Goal: Check status: Check status

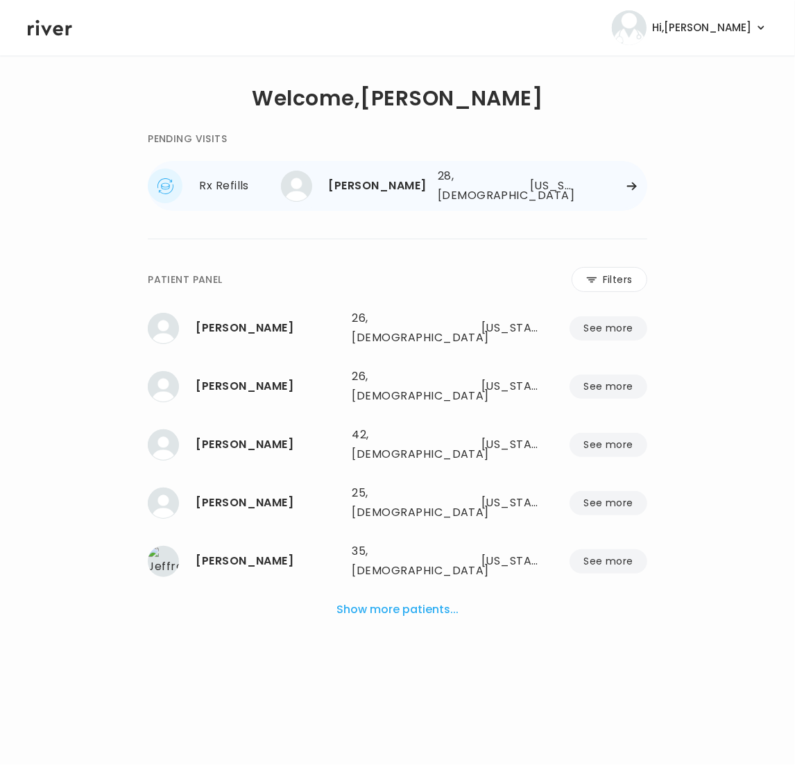
click at [487, 196] on div "28, [DEMOGRAPHIC_DATA]" at bounding box center [468, 185] width 62 height 39
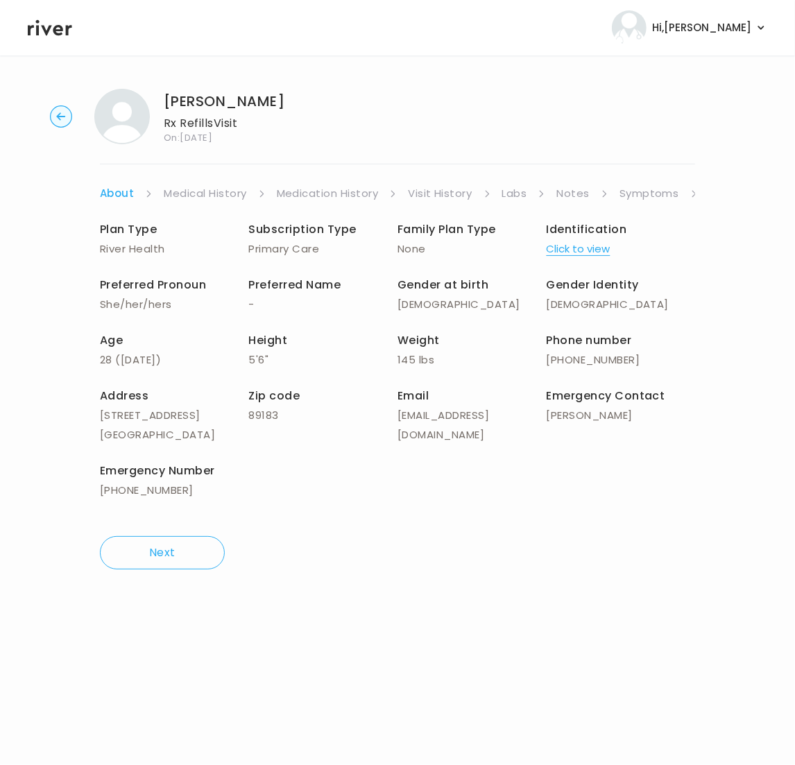
click at [358, 187] on link "Medication History" at bounding box center [328, 193] width 102 height 19
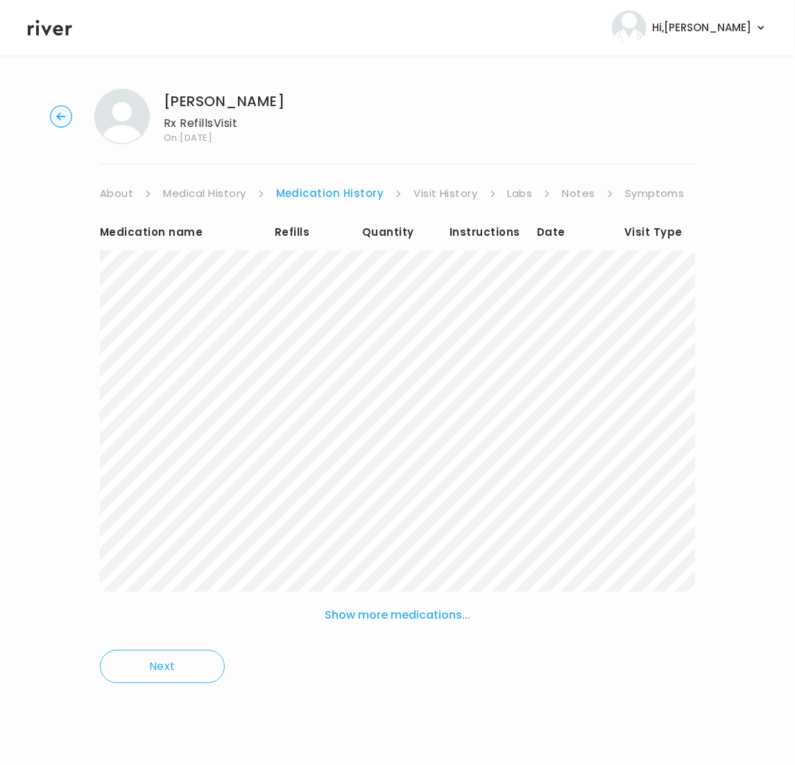
click at [435, 193] on link "Visit History" at bounding box center [445, 193] width 64 height 19
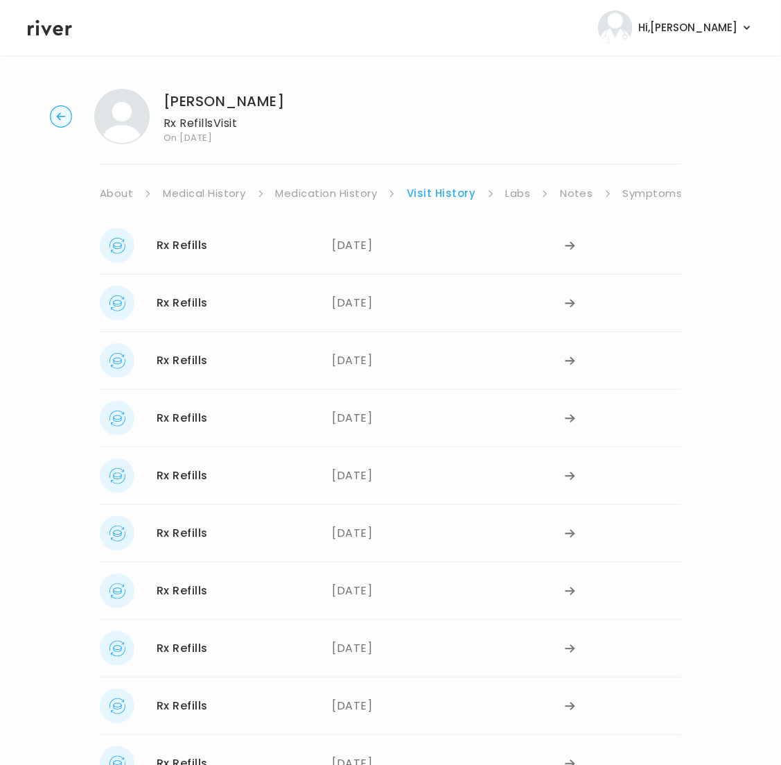
click at [517, 192] on link "Labs" at bounding box center [518, 193] width 25 height 19
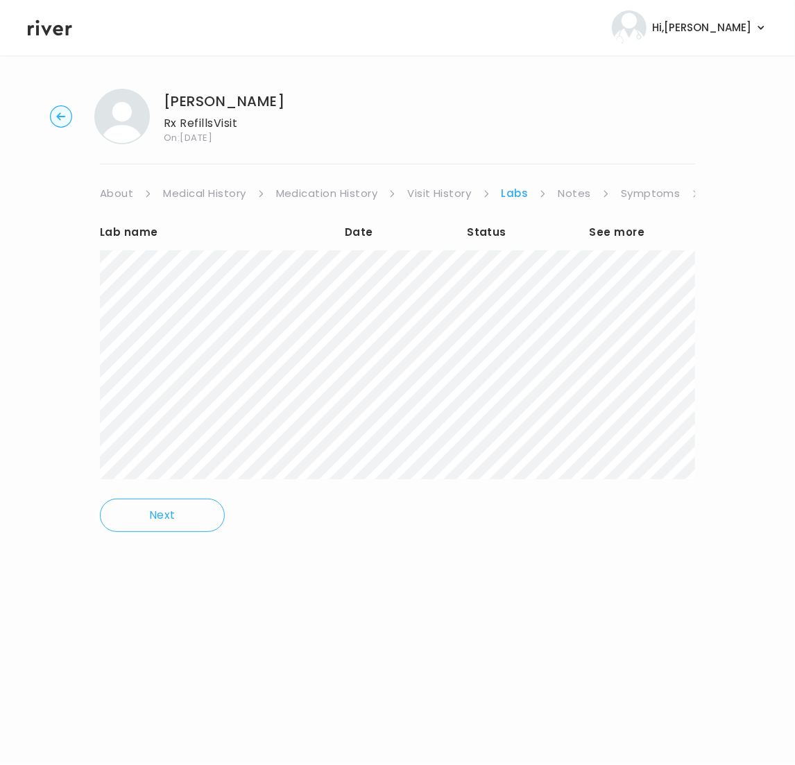
click at [639, 195] on link "Symptoms" at bounding box center [651, 193] width 60 height 19
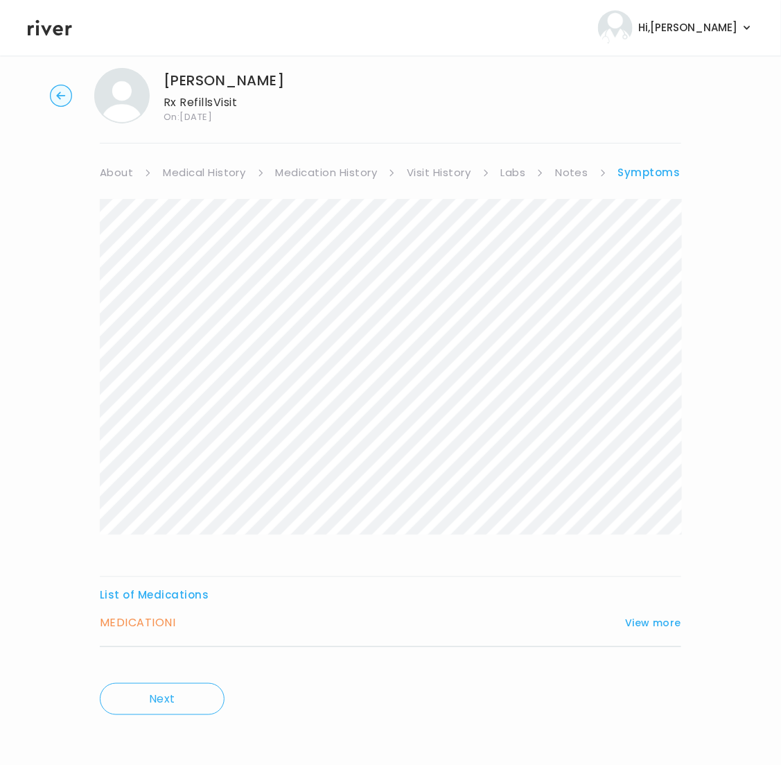
scroll to position [24, 0]
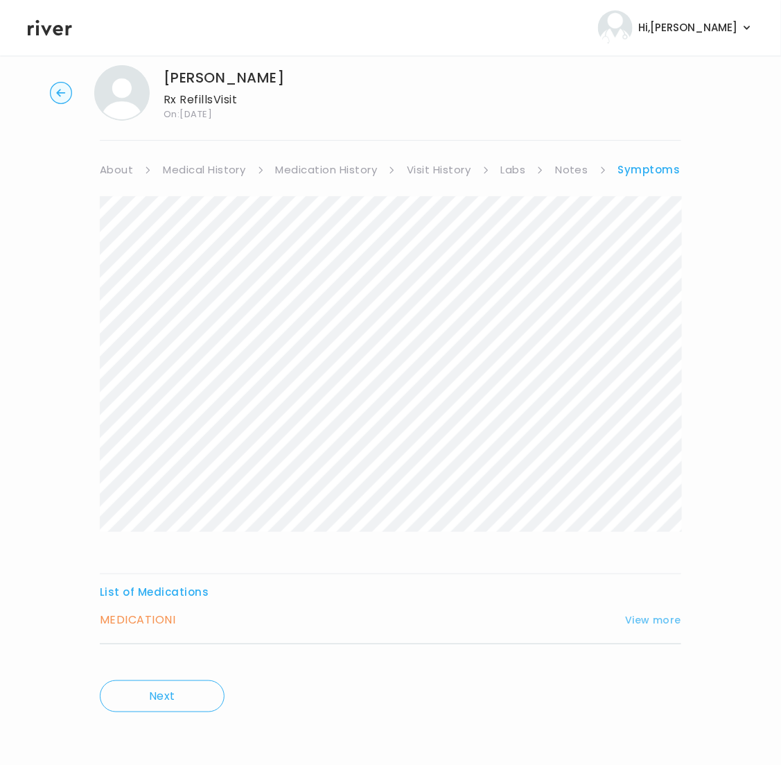
click at [665, 618] on button "View more" at bounding box center [653, 620] width 56 height 17
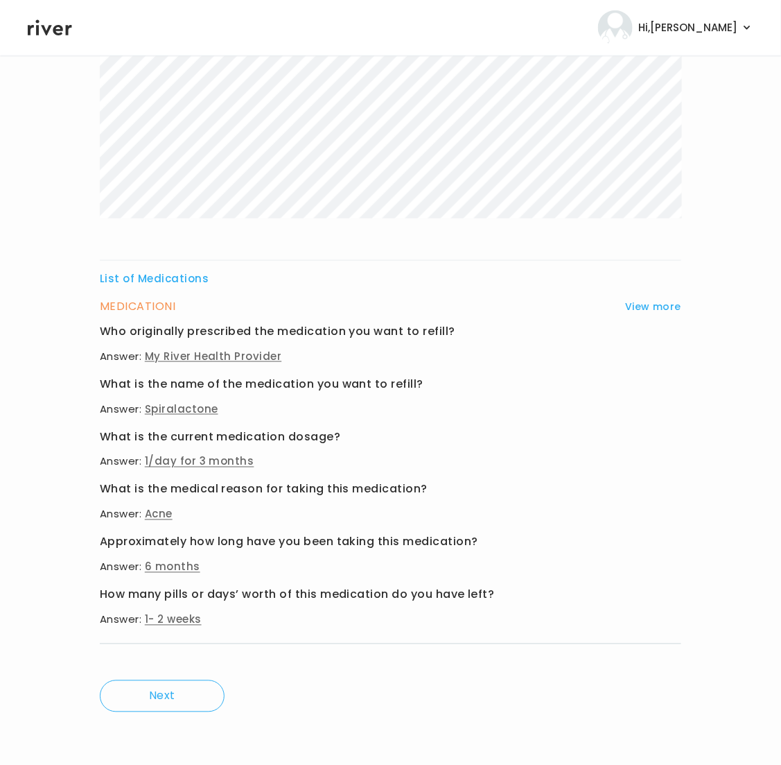
scroll to position [0, 0]
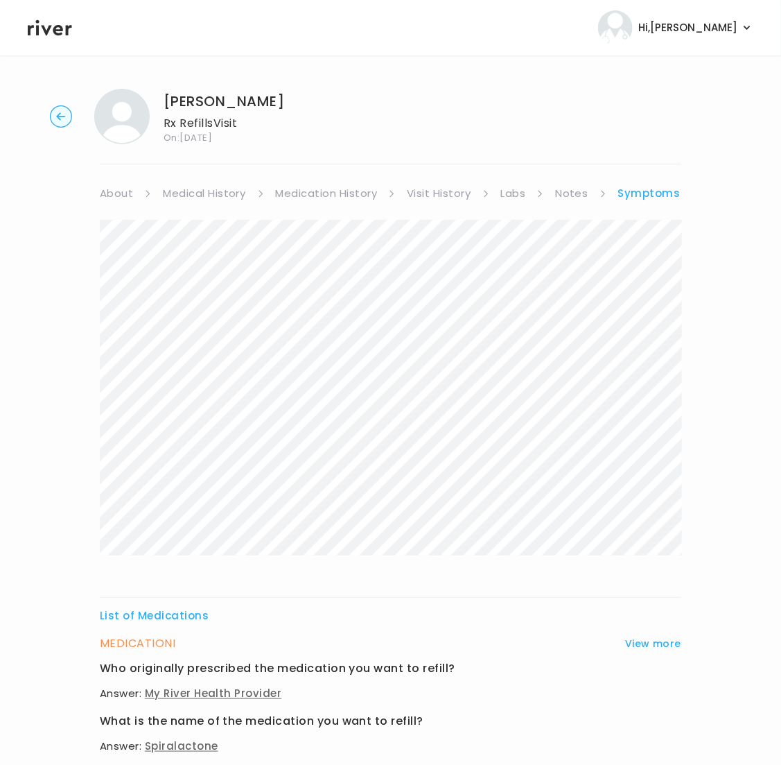
click at [336, 191] on link "Medication History" at bounding box center [327, 193] width 102 height 19
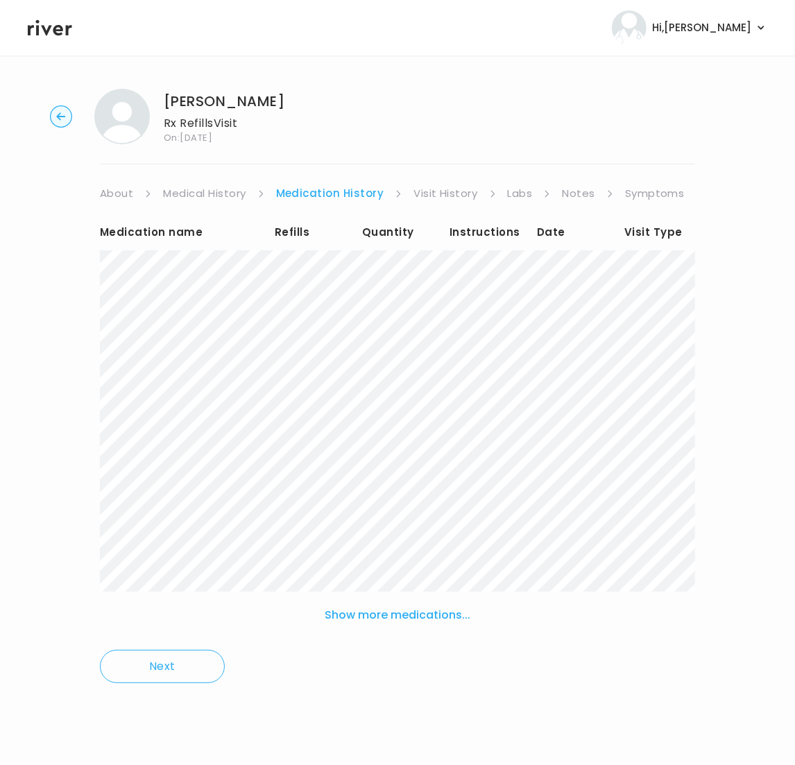
click at [321, 189] on link "Medication History" at bounding box center [330, 193] width 108 height 19
click at [661, 200] on link "Symptoms" at bounding box center [655, 193] width 60 height 19
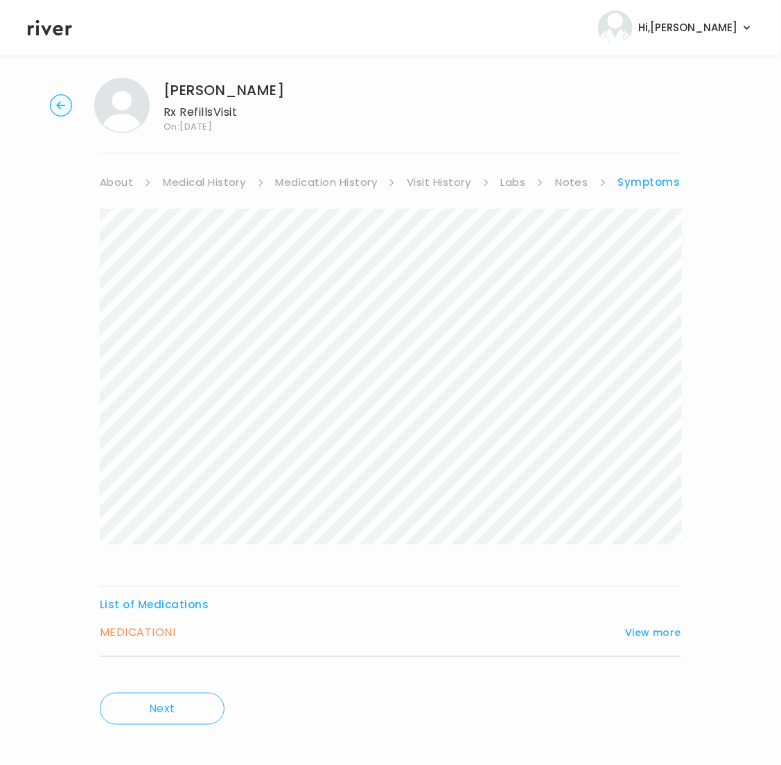
scroll to position [24, 0]
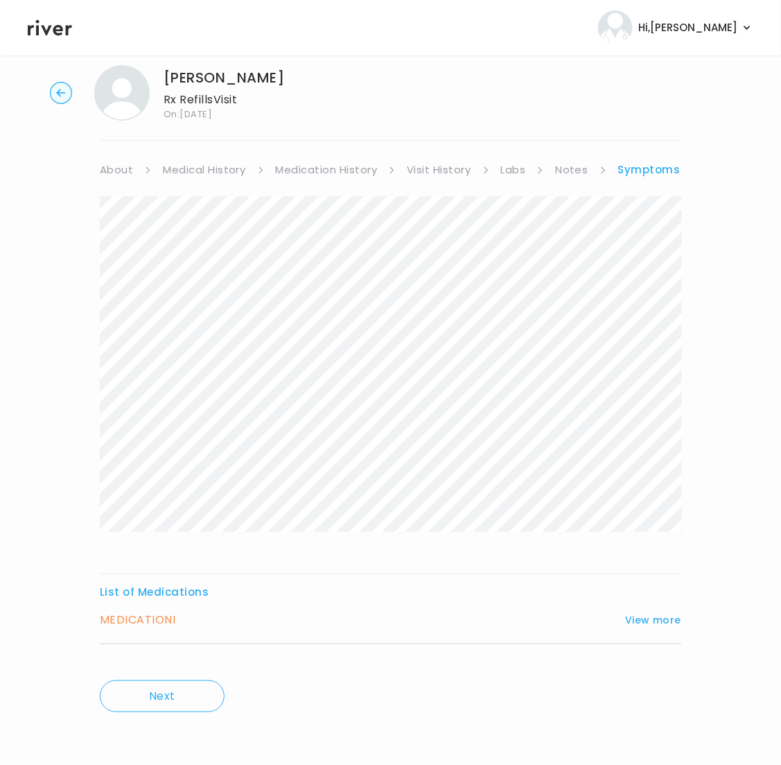
click at [227, 614] on div "MEDICATION I View more" at bounding box center [391, 619] width 582 height 19
click at [656, 623] on button "View more" at bounding box center [653, 620] width 56 height 17
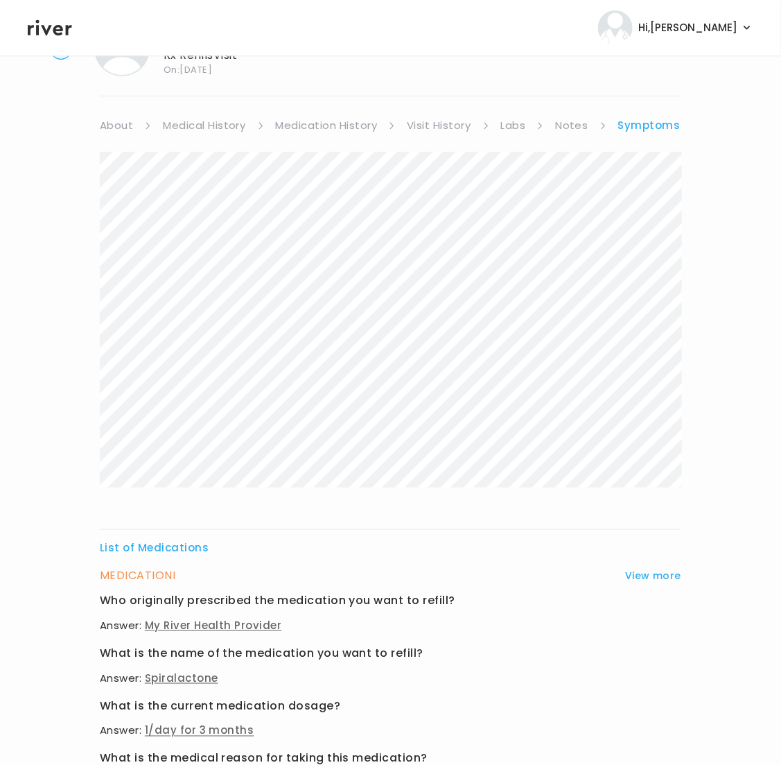
scroll to position [0, 0]
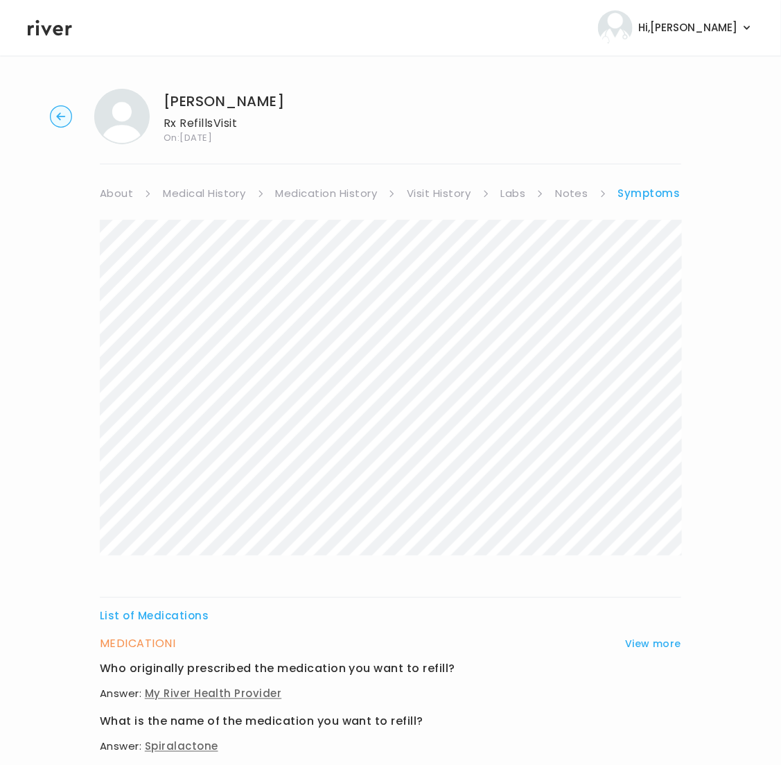
click at [521, 193] on link "Labs" at bounding box center [513, 193] width 25 height 19
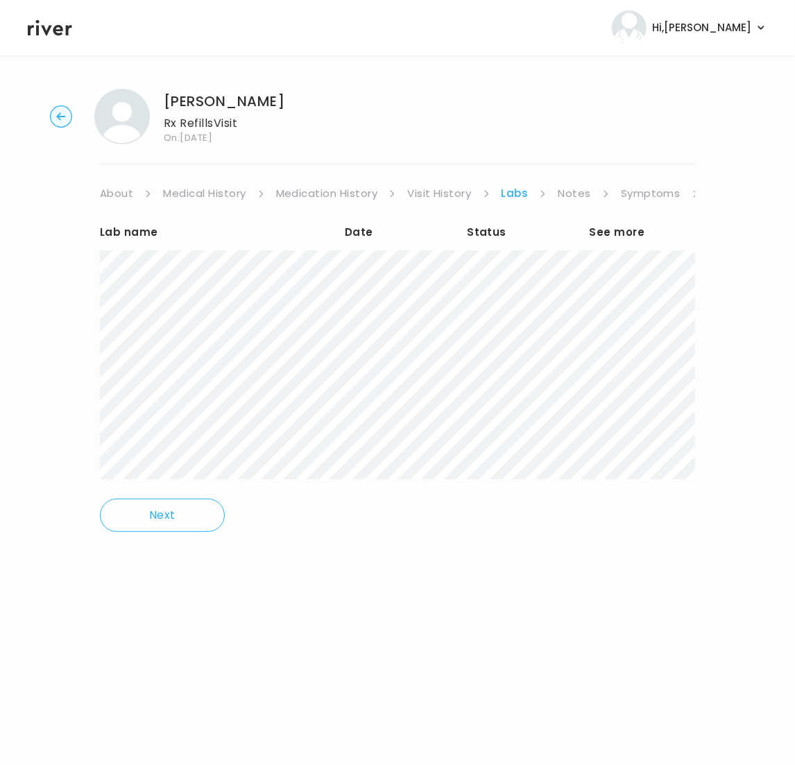
click at [423, 189] on link "Visit History" at bounding box center [439, 193] width 64 height 19
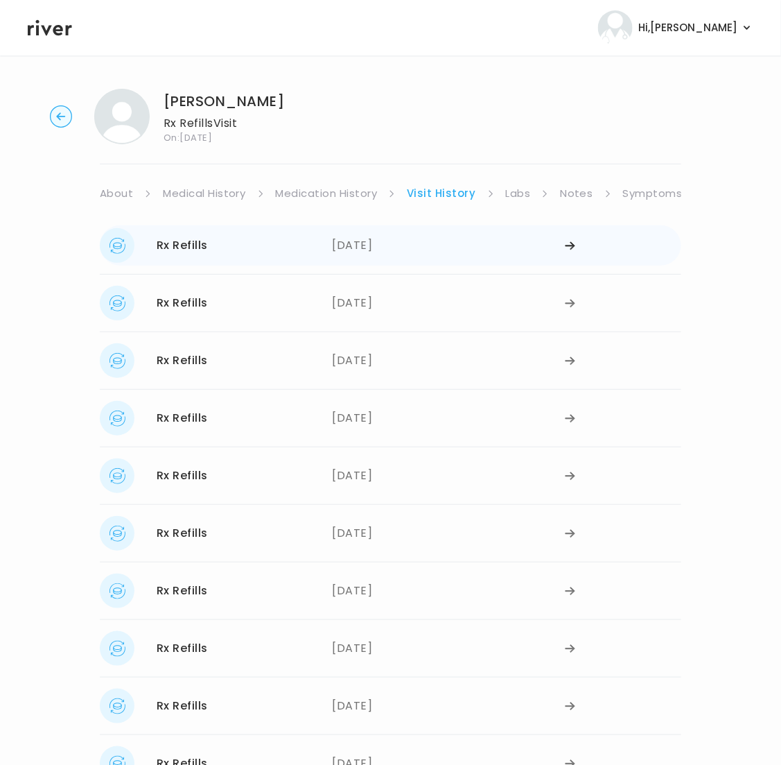
drag, startPoint x: 357, startPoint y: 254, endPoint x: 392, endPoint y: 253, distance: 35.4
click at [392, 253] on div "[DATE]" at bounding box center [449, 245] width 233 height 35
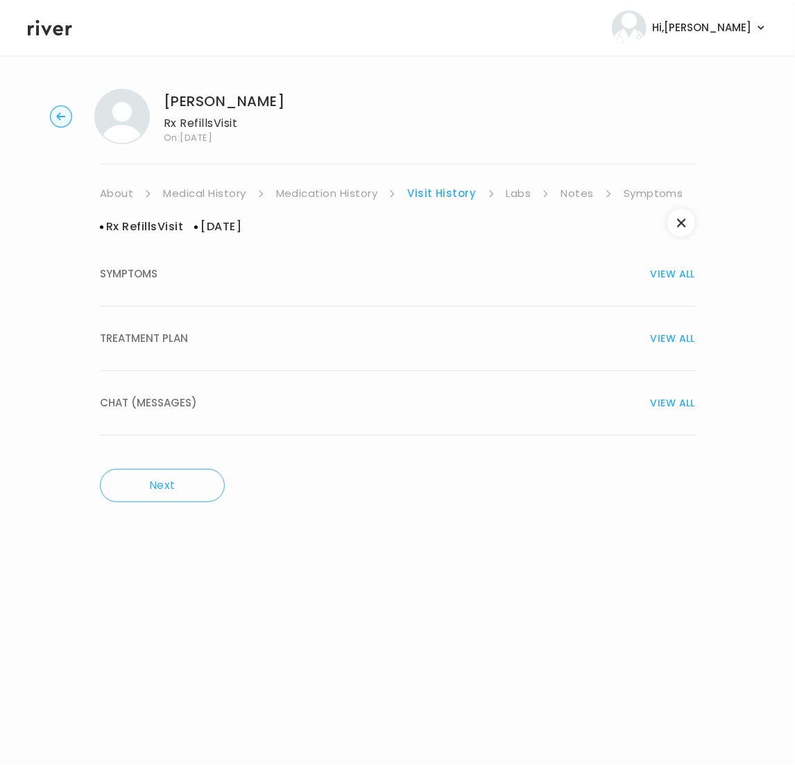
click at [522, 196] on link "Labs" at bounding box center [518, 193] width 25 height 19
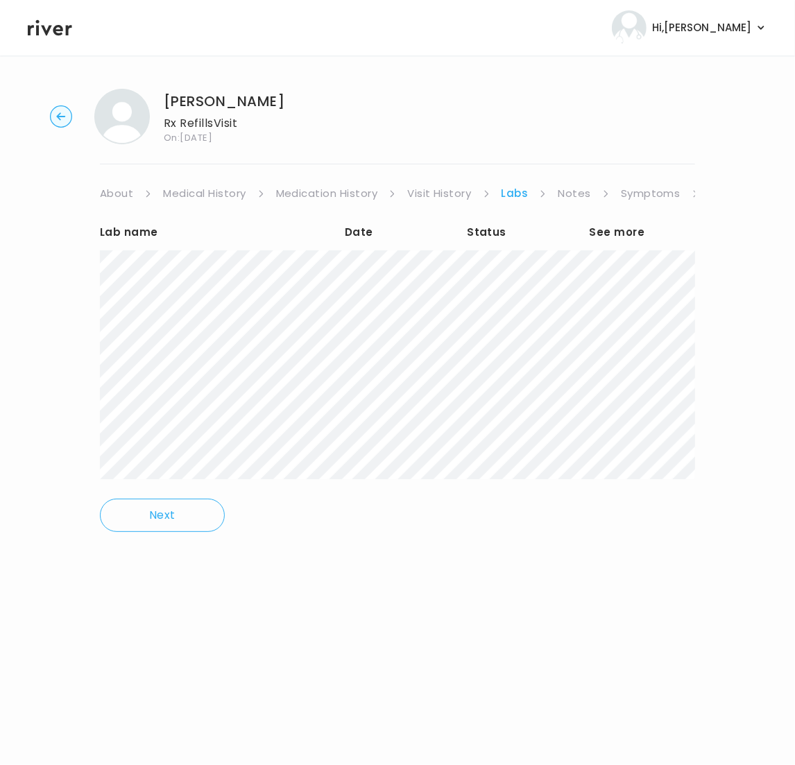
click at [305, 196] on link "Medication History" at bounding box center [327, 193] width 102 height 19
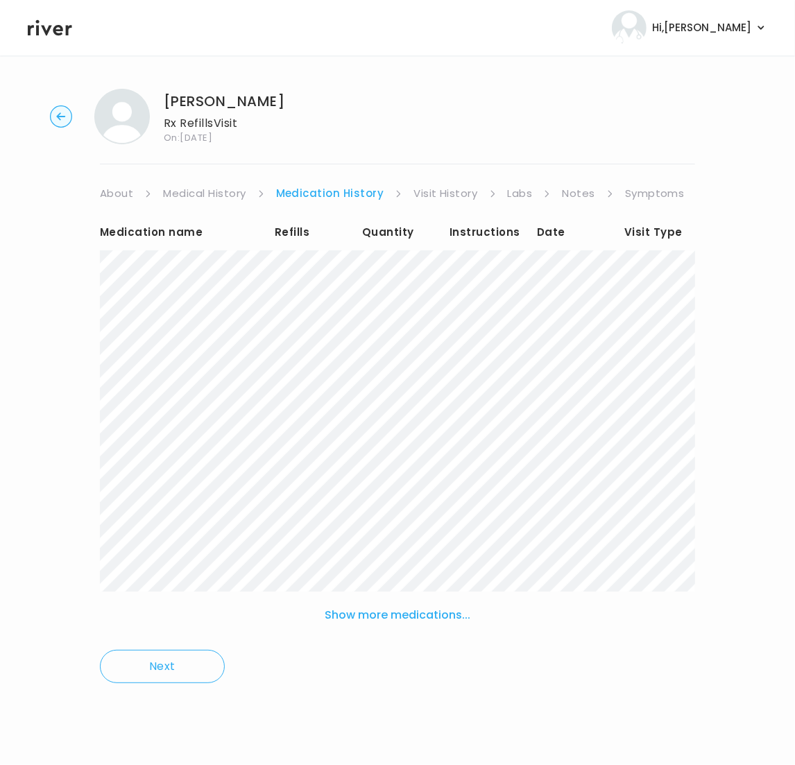
click at [427, 192] on link "Visit History" at bounding box center [445, 193] width 64 height 19
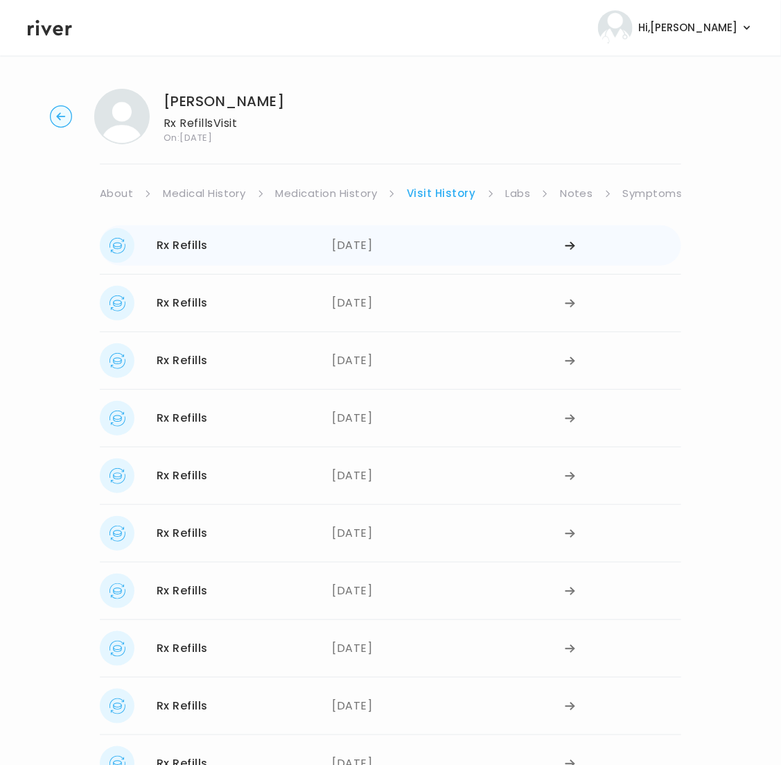
click at [264, 250] on div "Rx Refills [DATE]" at bounding box center [216, 245] width 233 height 35
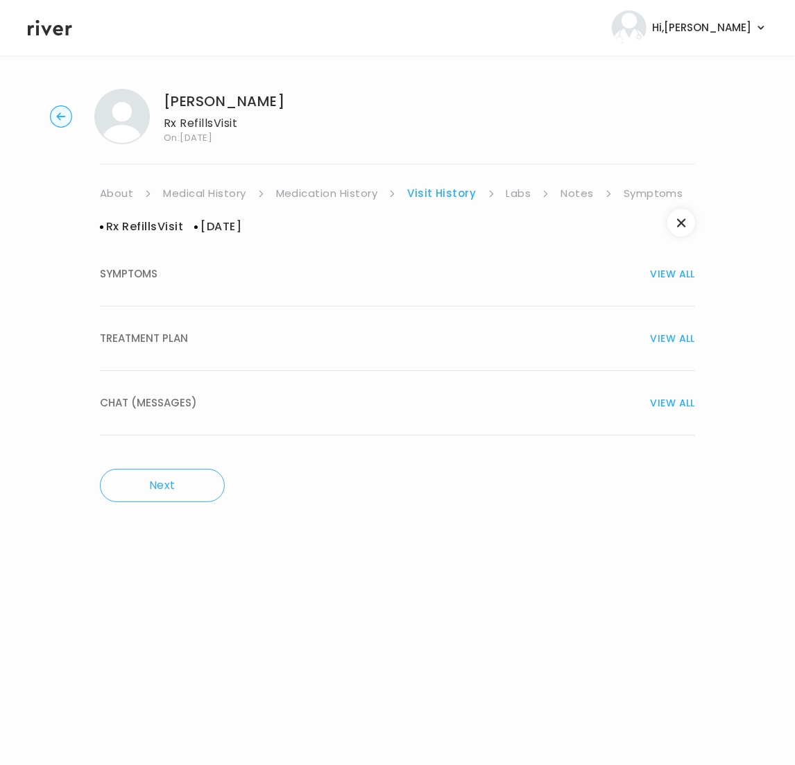
click at [196, 350] on button "TREATMENT PLAN VIEW ALL" at bounding box center [397, 338] width 595 height 64
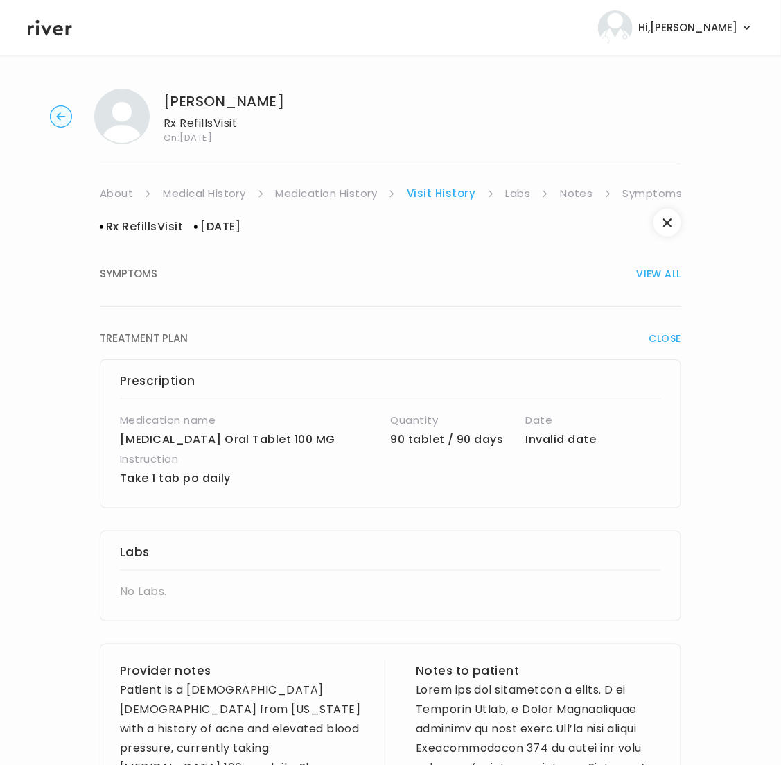
scroll to position [3, 0]
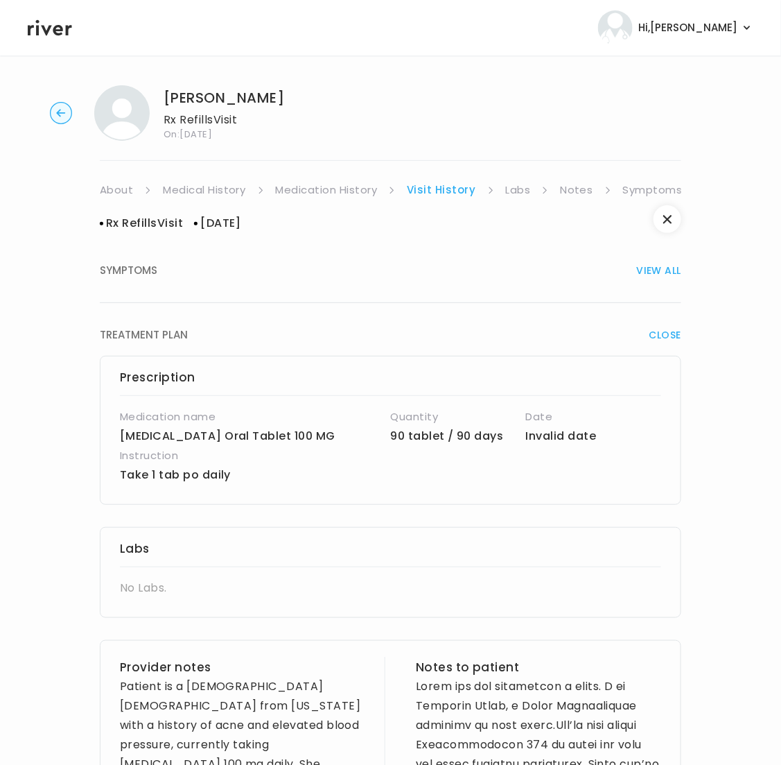
click at [648, 190] on link "Symptoms" at bounding box center [653, 189] width 60 height 19
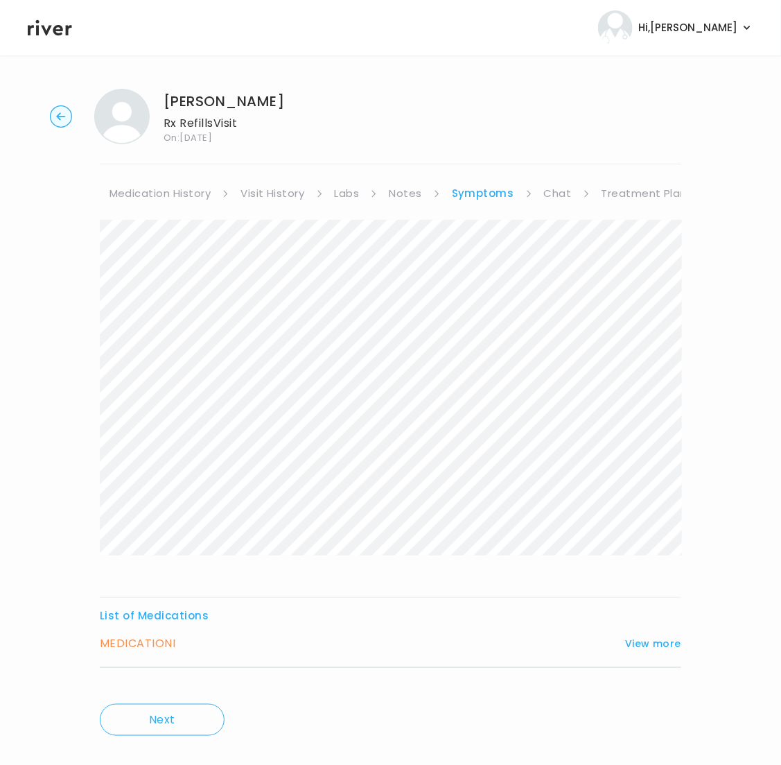
click at [626, 196] on link "Treatment Plan" at bounding box center [645, 193] width 86 height 19
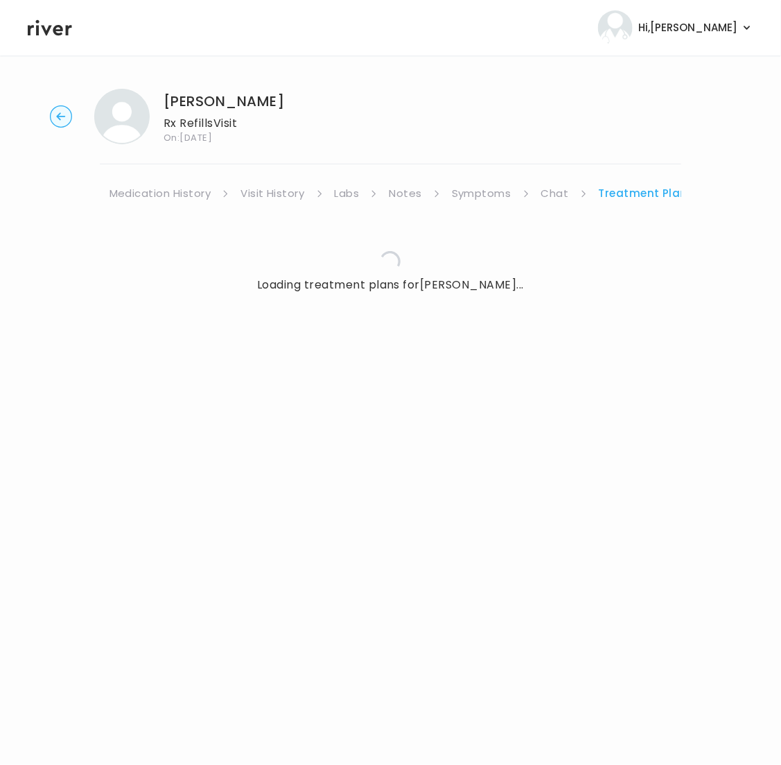
scroll to position [0, 153]
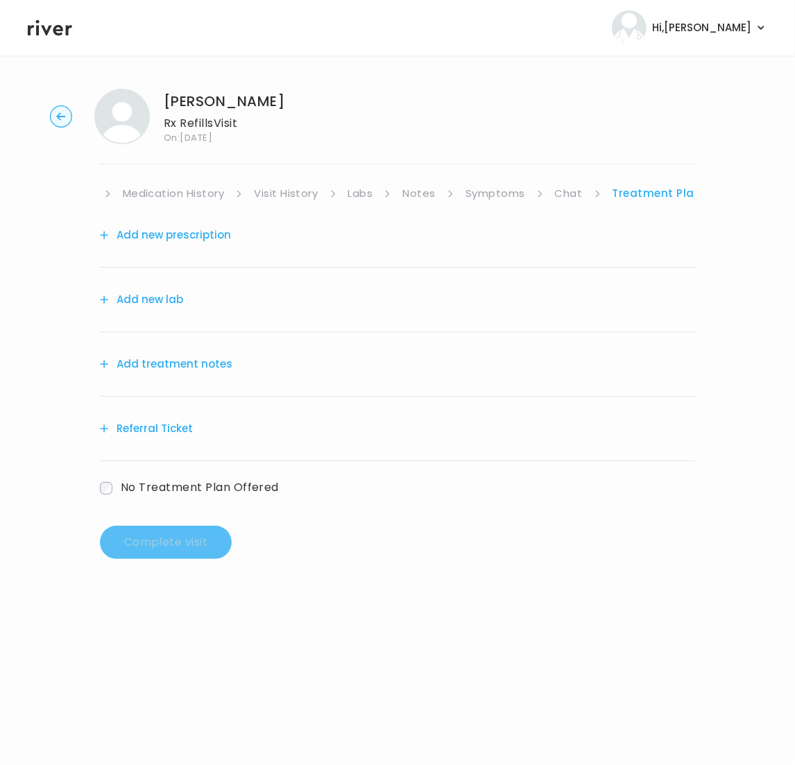
click at [173, 365] on button "Add treatment notes" at bounding box center [166, 363] width 132 height 19
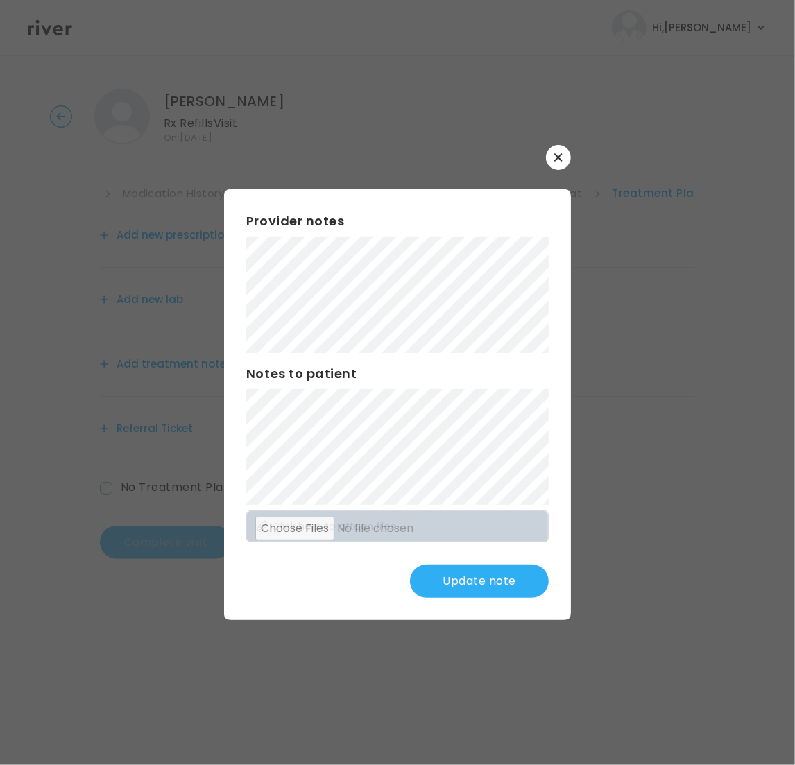
click at [464, 577] on button "Update note" at bounding box center [479, 580] width 139 height 33
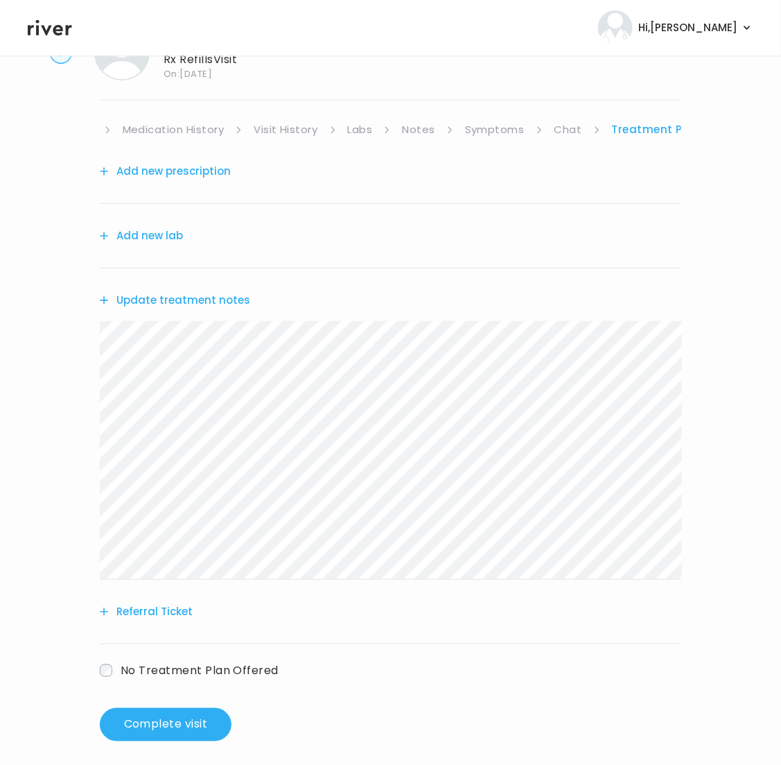
scroll to position [74, 0]
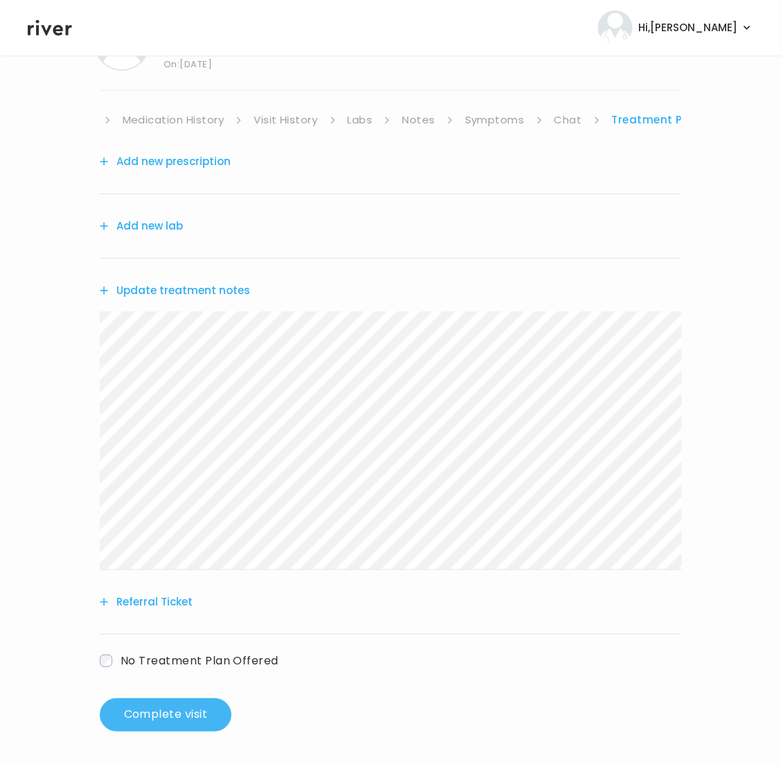
click at [169, 701] on button "Complete visit" at bounding box center [166, 714] width 132 height 33
